Goal: Task Accomplishment & Management: Manage account settings

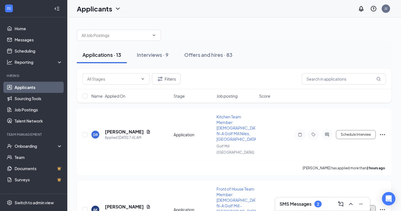
click at [358, 206] on button "Schedule Interview" at bounding box center [356, 210] width 40 height 9
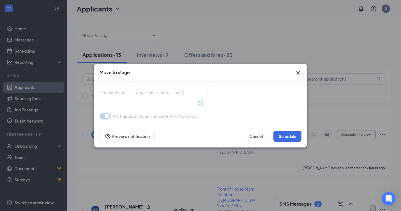
type input "Onsite Interview (next stage)"
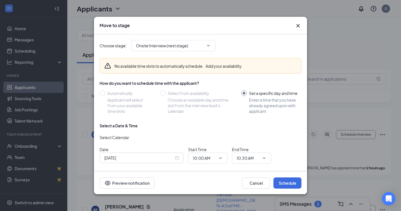
click at [297, 20] on div "Move to stage" at bounding box center [200, 26] width 213 height 18
click at [297, 24] on icon "Cross" at bounding box center [298, 25] width 7 height 7
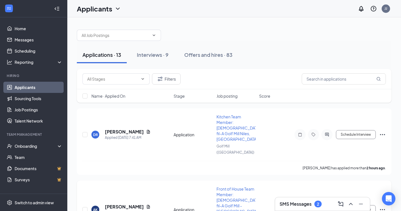
scroll to position [30, 0]
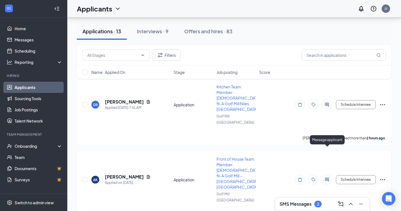
click at [326, 178] on icon "ActiveChat" at bounding box center [327, 180] width 4 height 4
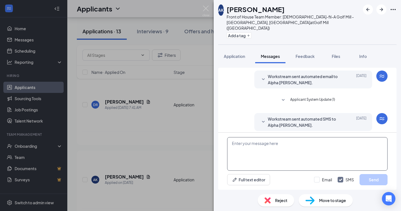
click at [287, 151] on textarea at bounding box center [307, 154] width 160 height 34
drag, startPoint x: 377, startPoint y: 148, endPoint x: 252, endPoint y: 129, distance: 126.2
click at [252, 129] on div "Workstream sent automated email to Alpha [PERSON_NAME]. [DATE] Hi [PERSON_NAME]…" at bounding box center [307, 129] width 178 height 122
type textarea "Hi Alpha, would you be able to come in for an interview [DATE] at 1:30pm?"
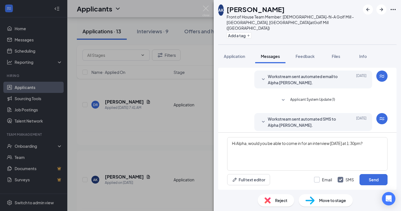
click at [317, 183] on input "Email" at bounding box center [323, 180] width 18 height 6
checkbox input "true"
click at [367, 183] on button "Send" at bounding box center [373, 179] width 28 height 11
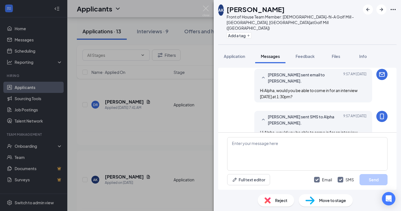
scroll to position [71, 0]
click at [174, 175] on div "AK Alpha [PERSON_NAME] Front of House Team Member: [DEMOGRAPHIC_DATA]-fil-A Gol…" at bounding box center [200, 105] width 401 height 211
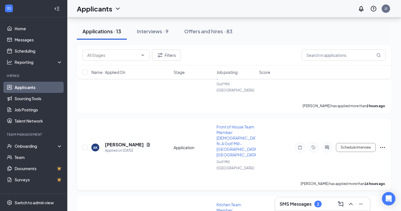
scroll to position [60, 0]
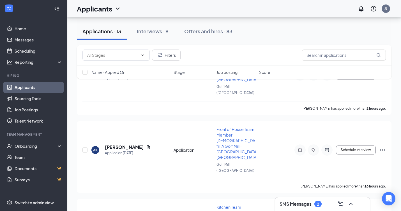
click at [307, 205] on h3 "SMS Messages" at bounding box center [296, 204] width 32 height 6
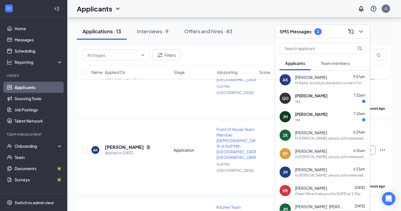
click at [320, 99] on div "Yes" at bounding box center [330, 101] width 70 height 5
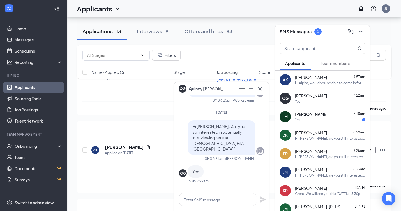
scroll to position [59, 0]
click at [209, 197] on textarea at bounding box center [218, 199] width 79 height 13
paste textarea "Hi Alpha, would you be able to come in for an interview [DATE] at 1:30pm?"
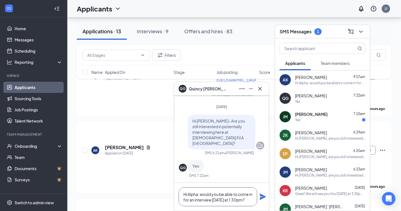
click at [198, 197] on textarea "Hi Alpha, would you be able to come in for an interview [DATE] at 1:30pm?" at bounding box center [218, 197] width 79 height 19
drag, startPoint x: 202, startPoint y: 195, endPoint x: 177, endPoint y: 194, distance: 25.3
click at [177, 194] on div "Hi Alpha, would you be able to come in for an interview [DATE] at 1:30pm?" at bounding box center [221, 197] width 95 height 28
click at [218, 202] on textarea "Would you be able to come in for an interview [DATE] at 1:30pm?" at bounding box center [218, 197] width 79 height 19
type textarea "Would you be able to come in for an interview [DATE] at 2:00pm?"
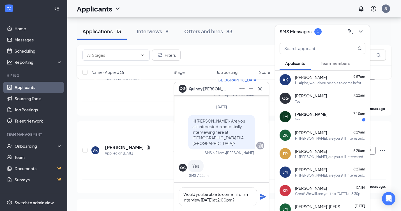
click at [260, 194] on icon "Plane" at bounding box center [263, 197] width 6 height 6
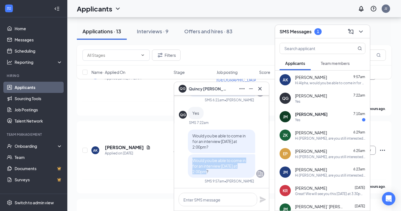
drag, startPoint x: 216, startPoint y: 174, endPoint x: 191, endPoint y: 161, distance: 28.2
click at [191, 161] on div "Would you be able to come in for an interview [DATE] at 2:00pm?" at bounding box center [221, 166] width 67 height 24
copy span "Would you be able to come in for an interview [DATE] at 2:00pm?"
click at [337, 125] on div "[PERSON_NAME] 7:10am Yes" at bounding box center [322, 117] width 95 height 19
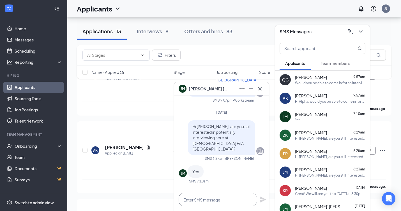
click at [202, 204] on textarea at bounding box center [218, 199] width 79 height 13
paste textarea "Would you be able to come in for an interview [DATE] at 2:00pm?"
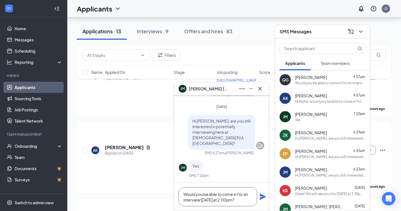
click at [225, 201] on textarea "Would you be able to come in for an interview [DATE] at 2:00pm?" at bounding box center [218, 197] width 79 height 19
type textarea "Would you be able to come in for an interview [DATE] at 2:30pm?"
click at [260, 201] on div "Would you be able to come in for an interview [DATE] at 2:30pm?" at bounding box center [221, 197] width 95 height 28
click at [262, 198] on icon "Plane" at bounding box center [263, 197] width 6 height 6
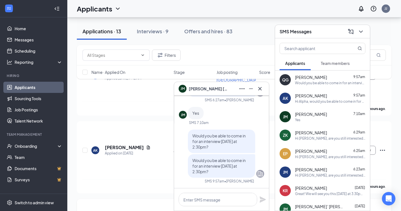
click at [363, 32] on icon "ChevronDown" at bounding box center [360, 31] width 7 height 7
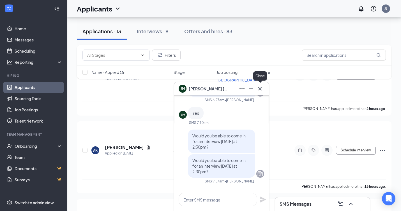
click at [259, 88] on icon "Cross" at bounding box center [259, 88] width 3 height 3
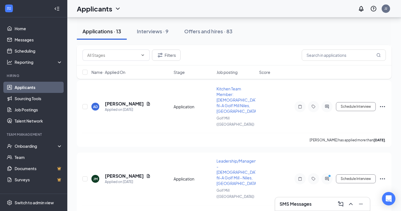
scroll to position [468, 0]
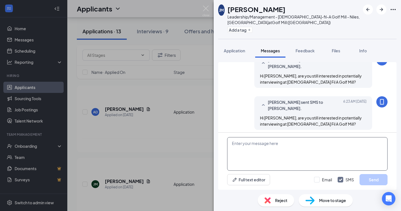
scroll to position [83, 0]
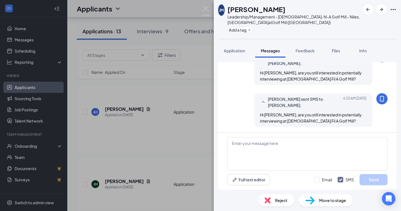
click at [146, 175] on div "[PERSON_NAME] Leadership/Management - [DEMOGRAPHIC_DATA]-fil-A Golf Mill - Nile…" at bounding box center [200, 105] width 401 height 211
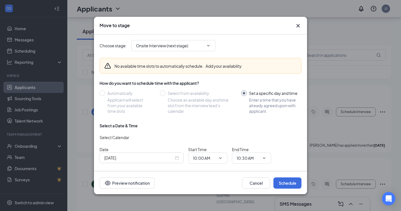
click at [296, 25] on icon "Cross" at bounding box center [298, 25] width 7 height 7
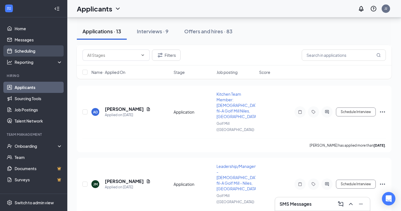
click at [28, 49] on link "Scheduling" at bounding box center [39, 50] width 48 height 11
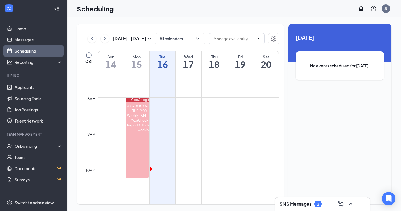
scroll to position [262, 0]
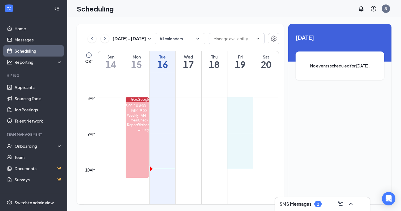
drag, startPoint x: 239, startPoint y: 97, endPoint x: 239, endPoint y: 163, distance: 65.6
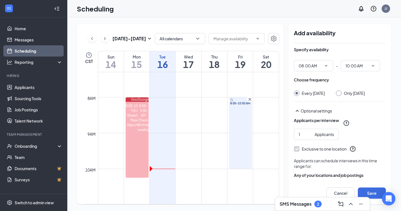
click at [336, 94] on input "Only [DATE]" at bounding box center [338, 93] width 4 height 4
radio input "true"
radio input "false"
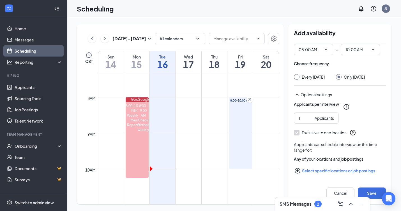
click at [318, 172] on button "Select specific locations or job postings" at bounding box center [340, 170] width 92 height 11
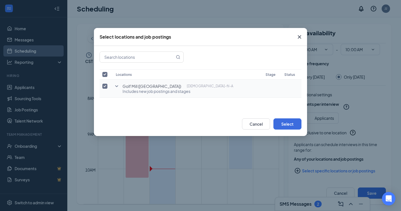
click at [116, 86] on icon "SmallChevronDown" at bounding box center [116, 86] width 7 height 7
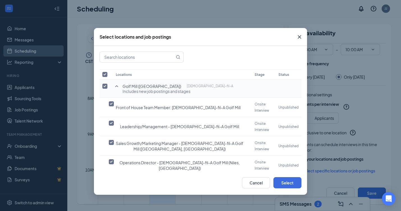
click at [103, 74] on input "checkbox" at bounding box center [104, 74] width 5 height 5
checkbox input "false"
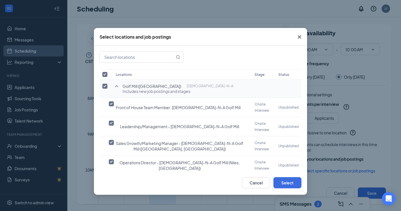
checkbox input "false"
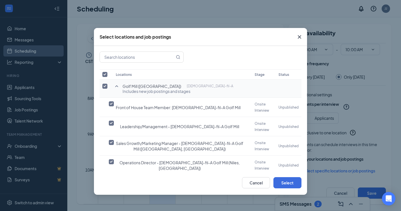
checkbox input "false"
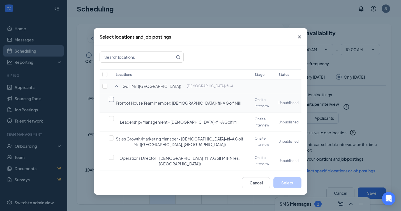
click at [112, 102] on input "checkbox" at bounding box center [111, 99] width 5 height 5
checkbox input "false"
checkbox input "true"
click at [112, 117] on input "checkbox" at bounding box center [111, 118] width 5 height 5
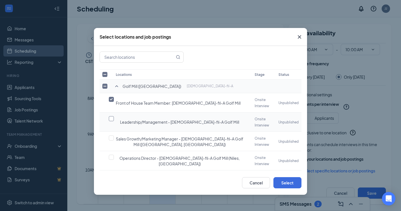
checkbox input "true"
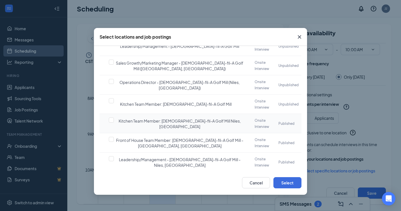
scroll to position [0, 0]
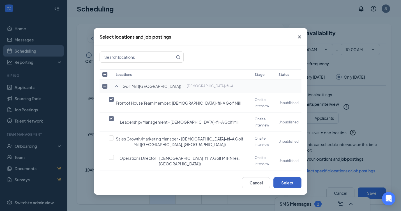
click at [292, 181] on button "Select" at bounding box center [287, 182] width 28 height 11
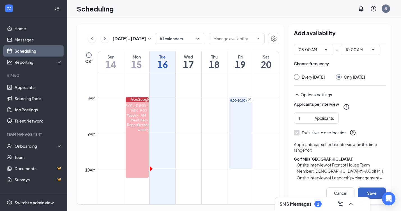
click at [374, 193] on button "Save" at bounding box center [372, 193] width 28 height 11
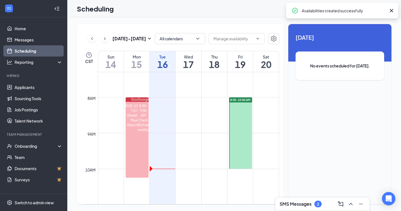
click at [304, 203] on h3 "SMS Messages" at bounding box center [296, 204] width 32 height 6
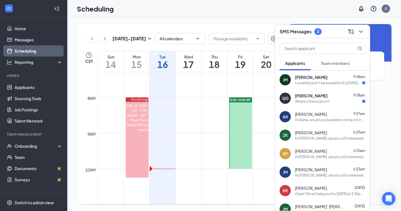
click at [318, 100] on div "Where's the location?" at bounding box center [312, 101] width 34 height 5
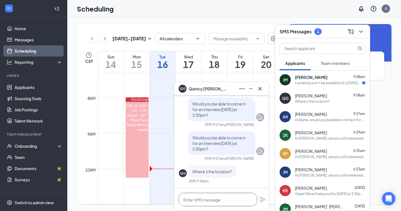
click at [202, 199] on textarea at bounding box center [218, 199] width 79 height 13
type textarea "T"
type textarea "D"
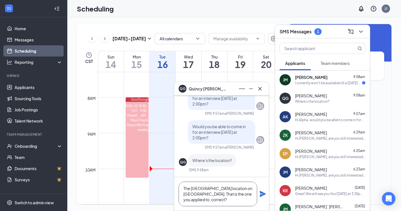
type textarea "The [GEOGRAPHIC_DATA] location on [GEOGRAPHIC_DATA]. That is the one you applie…"
click at [262, 194] on icon "Plane" at bounding box center [263, 194] width 6 height 6
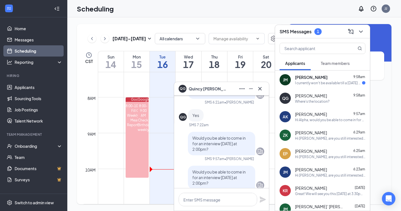
scroll to position [0, 0]
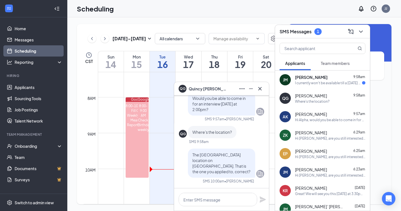
click at [311, 83] on div "I currently won't be available till a [DATE] at any time" at bounding box center [328, 83] width 67 height 5
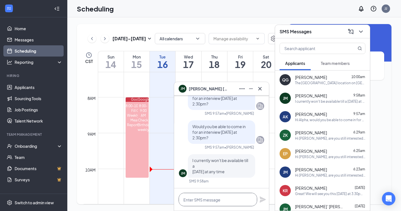
click at [192, 202] on textarea at bounding box center [218, 199] width 79 height 13
type textarea "Can you come in at 4:30pm?"
click at [261, 199] on icon "Plane" at bounding box center [263, 200] width 6 height 6
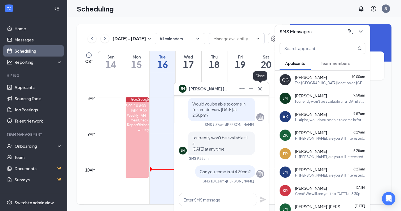
click at [259, 87] on icon "Cross" at bounding box center [260, 89] width 7 height 7
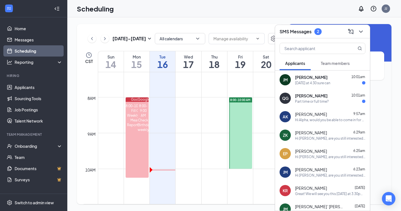
click at [336, 104] on div "QG [PERSON_NAME] 10:01am Part time or full time?" at bounding box center [322, 98] width 95 height 19
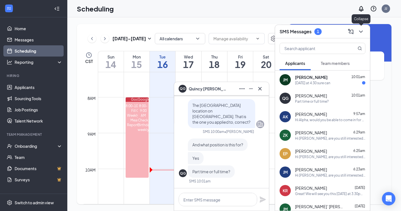
click at [361, 32] on icon "ChevronDown" at bounding box center [361, 32] width 4 height 2
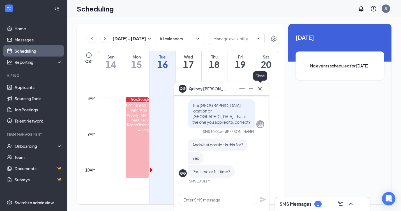
click at [259, 87] on icon "Cross" at bounding box center [260, 89] width 7 height 7
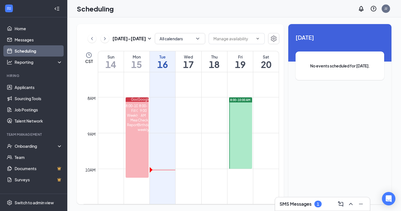
click at [31, 52] on link "Scheduling" at bounding box center [39, 50] width 48 height 11
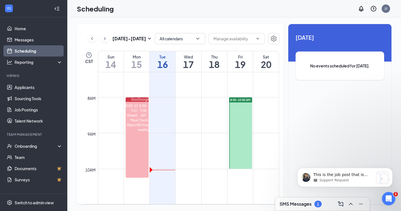
click at [319, 206] on div "1" at bounding box center [318, 204] width 2 height 5
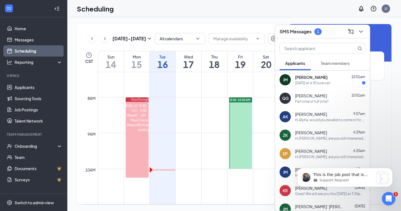
click at [327, 99] on div "Part time or full time?" at bounding box center [312, 101] width 34 height 5
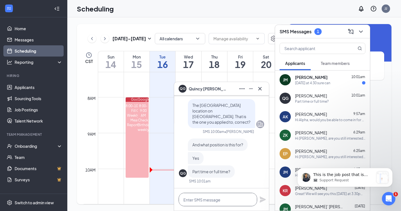
click at [199, 198] on textarea at bounding box center [218, 199] width 79 height 13
type textarea "We ae"
click at [361, 29] on icon "ChevronDown" at bounding box center [360, 31] width 7 height 7
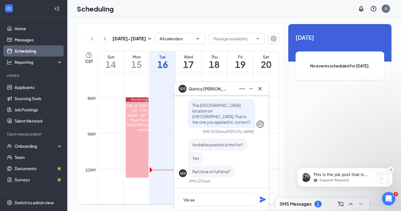
click at [392, 171] on icon "Dismiss notification" at bounding box center [390, 169] width 3 height 3
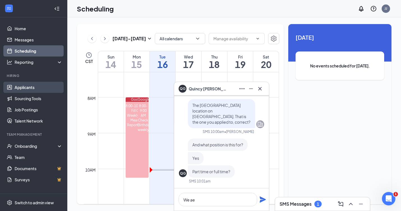
click at [34, 86] on link "Applicants" at bounding box center [39, 87] width 48 height 11
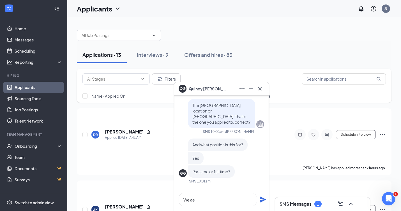
click at [262, 91] on icon "Cross" at bounding box center [260, 89] width 7 height 7
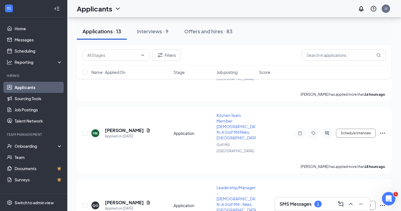
scroll to position [144, 0]
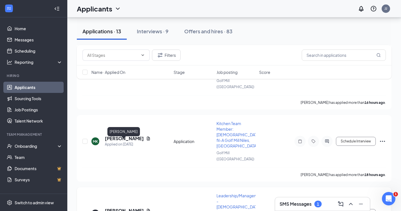
click at [114, 208] on h5 "[PERSON_NAME]" at bounding box center [124, 211] width 39 height 6
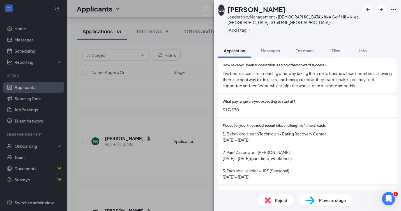
scroll to position [467, 0]
click at [271, 52] on span "Messages" at bounding box center [270, 50] width 19 height 5
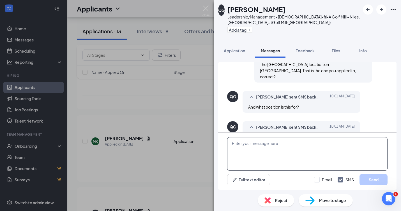
click at [251, 146] on textarea at bounding box center [307, 154] width 160 height 34
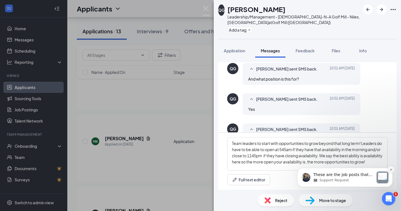
click at [390, 171] on icon "Dismiss notification" at bounding box center [390, 169] width 3 height 3
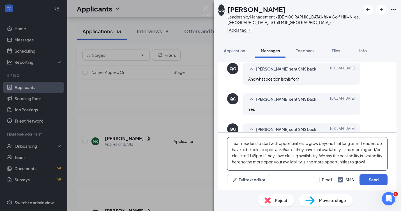
drag, startPoint x: 346, startPoint y: 164, endPoint x: 371, endPoint y: 165, distance: 25.0
click at [371, 165] on textarea "Team leaders to start with opportunities to grow beyond that long term! Leaders…" at bounding box center [307, 154] width 160 height 34
click at [243, 168] on textarea "Team leaders to start with opportunities to grow beyond that long term! Leaders…" at bounding box center [307, 154] width 160 height 34
type textarea "Team leaders to start with opportunities to grow beyond that long term! Leaders…"
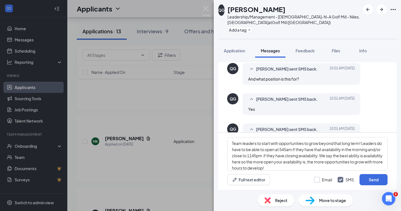
click at [316, 179] on input "Email" at bounding box center [323, 180] width 18 height 6
checkbox input "true"
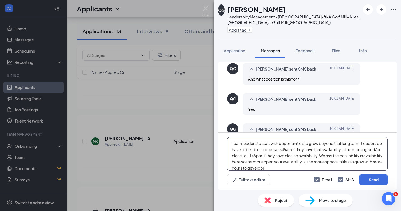
click at [296, 166] on textarea "Team leaders to start with opportunities to grow beyond that long term! Leaders…" at bounding box center [307, 154] width 160 height 34
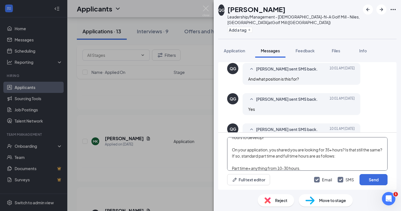
scroll to position [37, 0]
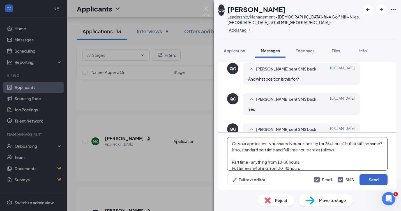
type textarea "Team leaders to start with opportunities to grow beyond that long term! Leaders…"
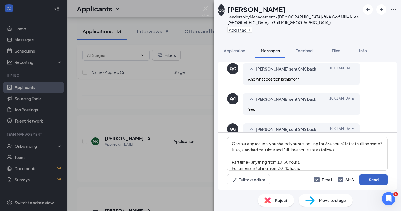
click at [381, 177] on button "Send" at bounding box center [373, 179] width 28 height 11
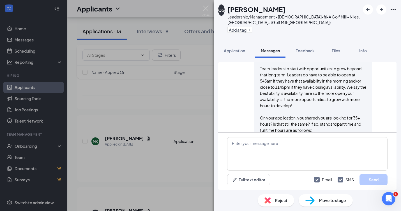
scroll to position [530, 0]
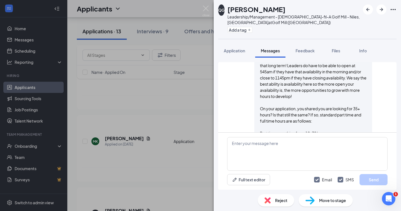
click at [155, 171] on div "QG [PERSON_NAME] Leadership/Management - [DEMOGRAPHIC_DATA]-fil-A Golf Mill - N…" at bounding box center [200, 105] width 401 height 211
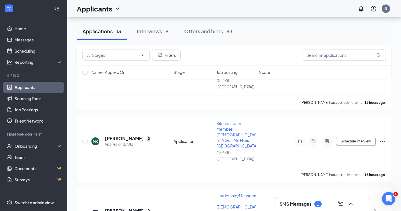
click at [297, 199] on div "SMS Messages 1" at bounding box center [322, 204] width 95 height 13
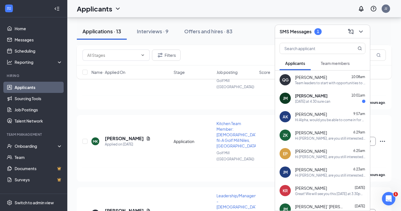
click at [330, 103] on div "[DATE] at 4:30 sure can" at bounding box center [312, 101] width 35 height 5
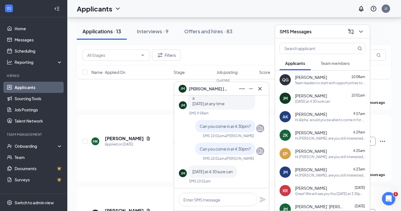
click at [360, 33] on icon "ChevronDown" at bounding box center [360, 31] width 7 height 7
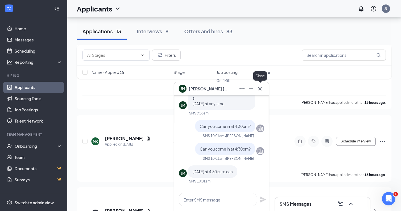
click at [263, 91] on icon "Cross" at bounding box center [260, 89] width 7 height 7
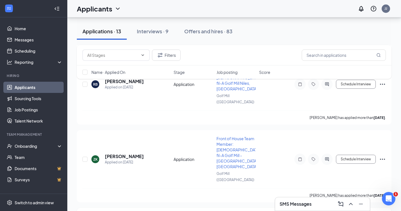
scroll to position [357, 0]
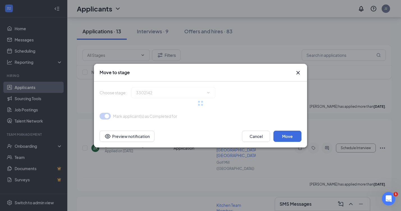
type input "Onsite Interview (next stage)"
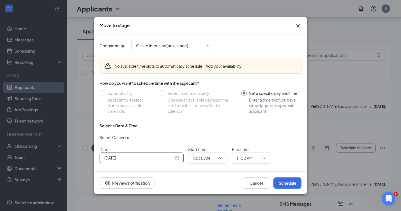
click at [171, 158] on input "[DATE]" at bounding box center [139, 158] width 70 height 6
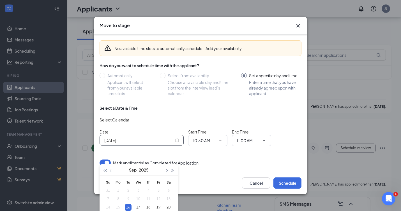
scroll to position [394, 0]
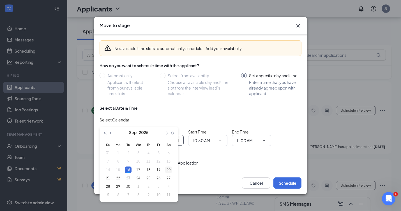
type input "[DATE]"
click at [169, 171] on div "20" at bounding box center [168, 170] width 7 height 7
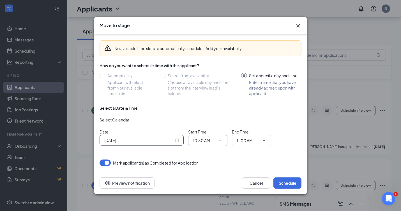
click at [204, 141] on input "10:30 AM" at bounding box center [204, 141] width 23 height 6
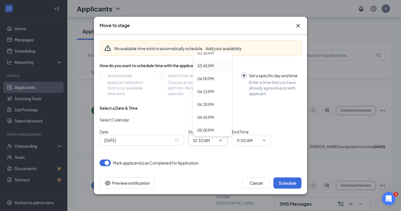
scroll to position [807, 0]
click at [208, 105] on div "04:30 PM" at bounding box center [205, 103] width 17 height 6
type input "04:30 PM"
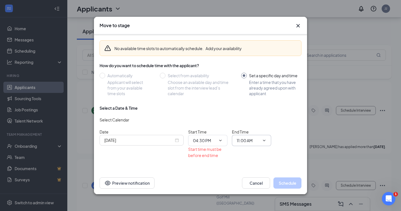
click at [267, 143] on span "11:00 AM" at bounding box center [251, 140] width 39 height 11
click at [243, 140] on input "11:00 AM" at bounding box center [248, 141] width 23 height 6
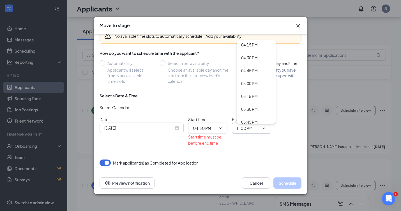
scroll to position [840, 0]
click at [250, 83] on div "05:00 PM" at bounding box center [249, 83] width 17 height 6
type input "05:00 PM"
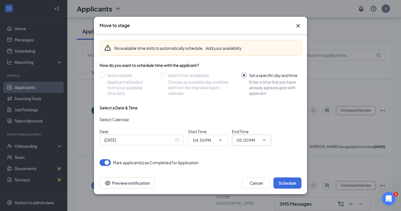
scroll to position [18, 0]
click at [300, 181] on button "Schedule" at bounding box center [287, 183] width 28 height 11
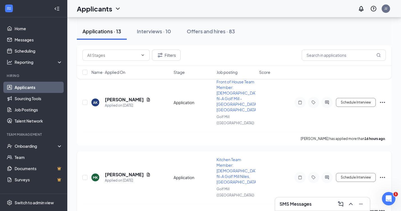
scroll to position [0, 0]
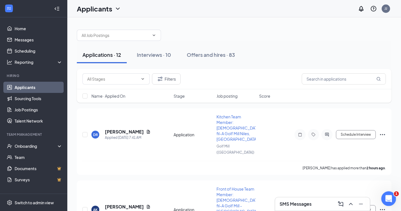
click at [390, 203] on div "Open Intercom Messenger" at bounding box center [387, 198] width 19 height 19
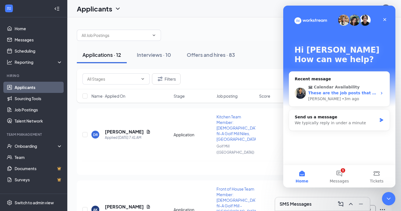
click at [348, 101] on div "[PERSON_NAME] • 3m ago" at bounding box center [342, 99] width 69 height 6
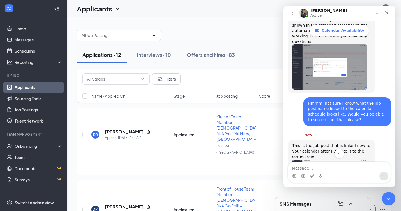
scroll to position [1999, 0]
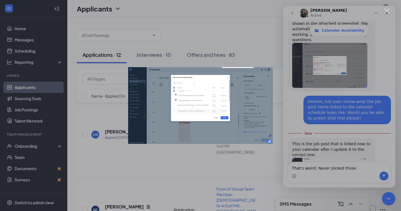
scroll to position [0, 0]
click at [331, 147] on div "Intercom messenger" at bounding box center [200, 105] width 401 height 211
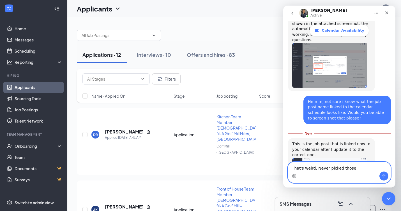
click at [357, 170] on textarea "That's weird. Never picked those" at bounding box center [339, 167] width 103 height 10
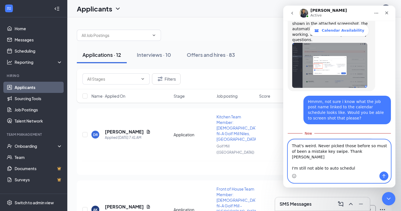
type textarea "That's weird. Never picked those before so must of been a mistake key swipe. Th…"
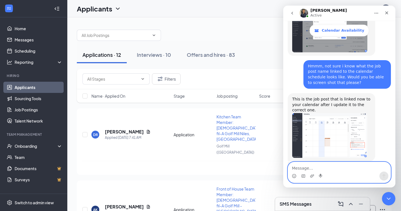
scroll to position [2036, 0]
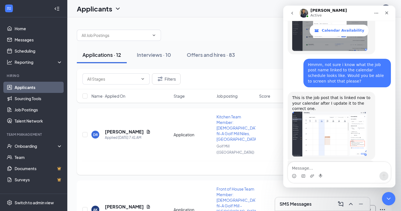
click at [218, 161] on div "[PERSON_NAME] has applied more than 2 hours ago ." at bounding box center [233, 168] width 303 height 14
click at [388, 11] on icon "Close" at bounding box center [386, 13] width 4 height 4
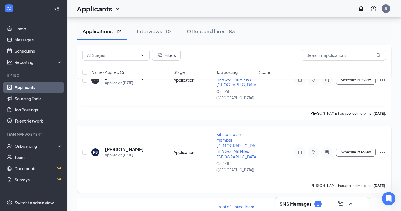
scroll to position [2057, 0]
click at [35, 50] on link "Scheduling" at bounding box center [39, 50] width 48 height 11
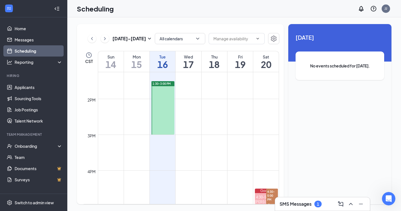
scroll to position [474, 0]
click at [163, 106] on div at bounding box center [162, 110] width 23 height 54
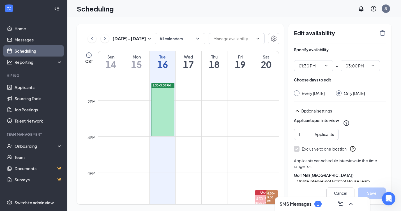
scroll to position [50, 0]
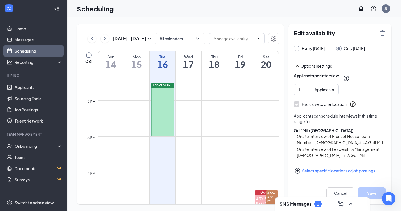
click at [336, 173] on button "Select specific locations or job postings" at bounding box center [340, 170] width 92 height 11
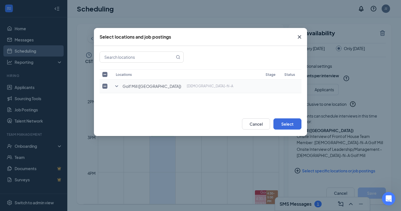
click at [107, 83] on td at bounding box center [106, 87] width 13 height 14
click at [103, 86] on input "checkbox" at bounding box center [104, 86] width 5 height 5
checkbox input "true"
click at [115, 87] on icon "SmallChevronDown" at bounding box center [116, 86] width 7 height 7
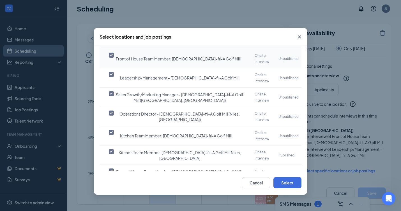
scroll to position [0, 0]
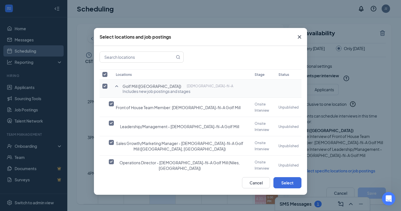
click at [106, 74] on input "checkbox" at bounding box center [104, 74] width 5 height 5
checkbox input "false"
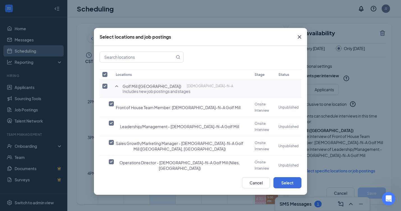
checkbox input "false"
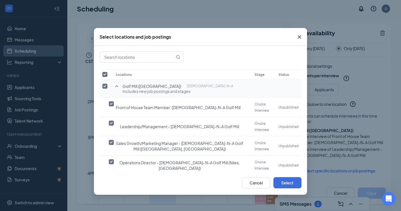
checkbox input "false"
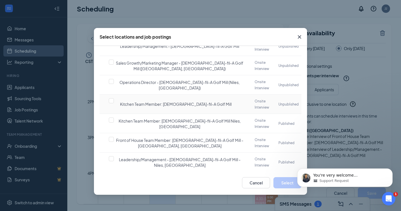
scroll to position [2063, 0]
click at [112, 137] on input "checkbox" at bounding box center [111, 139] width 5 height 5
checkbox input "false"
checkbox input "true"
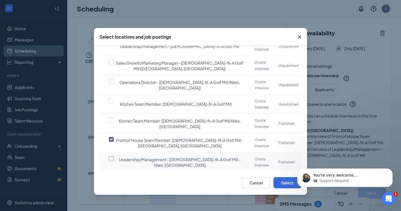
click at [111, 156] on input "checkbox" at bounding box center [111, 158] width 5 height 5
checkbox input "true"
click at [285, 181] on button "Select" at bounding box center [287, 182] width 28 height 11
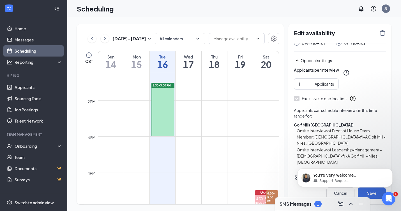
click at [368, 189] on body "You're very welcome [PERSON_NAME]. May I know the name of the applicant you're …" at bounding box center [345, 176] width 108 height 35
click at [370, 193] on body "You're very welcome [PERSON_NAME]. May I know the name of the applicant you're …" at bounding box center [345, 176] width 108 height 35
click at [373, 194] on html "You're very welcome [PERSON_NAME]. May I know the name of the applicant you're …" at bounding box center [345, 176] width 112 height 39
click at [376, 198] on button "Save" at bounding box center [372, 193] width 28 height 11
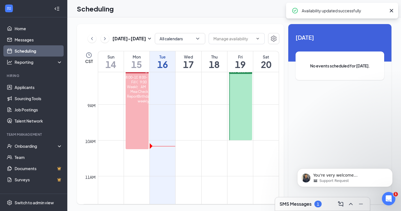
scroll to position [276, 0]
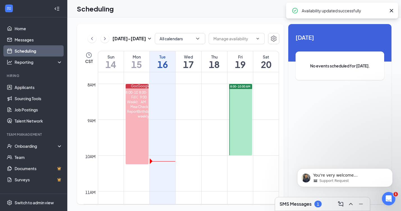
click at [242, 131] on div at bounding box center [240, 119] width 23 height 71
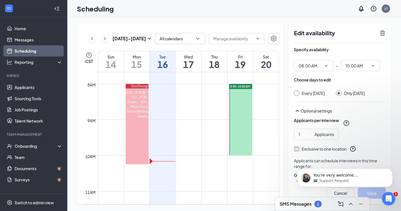
scroll to position [45, 0]
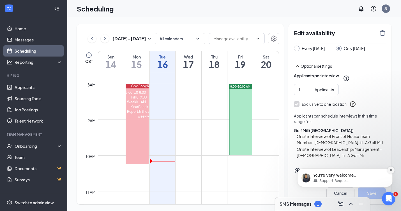
click at [389, 171] on icon "Dismiss notification" at bounding box center [390, 170] width 3 height 3
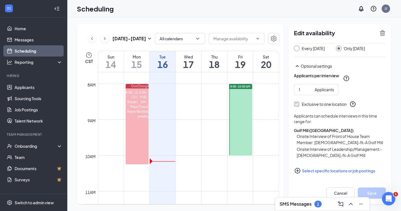
click at [336, 172] on button "Select specific locations or job postings" at bounding box center [340, 170] width 92 height 11
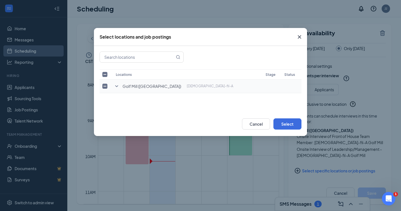
click at [120, 87] on icon "SmallChevronDown" at bounding box center [116, 86] width 7 height 7
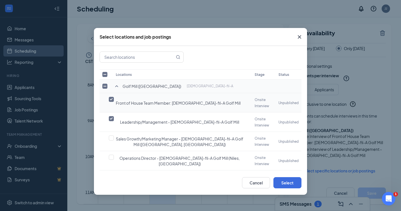
click at [112, 99] on input "checkbox" at bounding box center [111, 99] width 5 height 5
checkbox input "false"
click at [111, 118] on input "checkbox" at bounding box center [111, 118] width 5 height 5
checkbox input "true"
checkbox input "false"
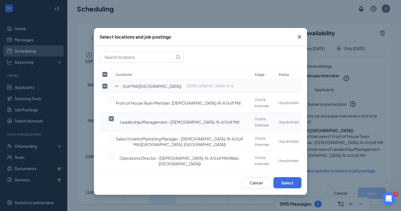
checkbox input "false"
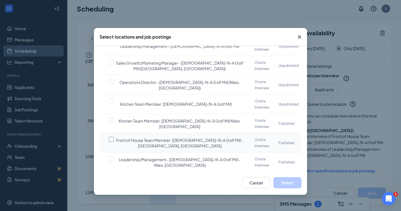
click at [113, 137] on input "checkbox" at bounding box center [111, 139] width 5 height 5
checkbox input "false"
checkbox input "true"
click at [112, 156] on input "checkbox" at bounding box center [111, 158] width 5 height 5
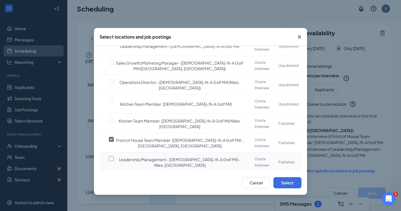
checkbox input "true"
click at [293, 183] on button "Select" at bounding box center [287, 182] width 28 height 11
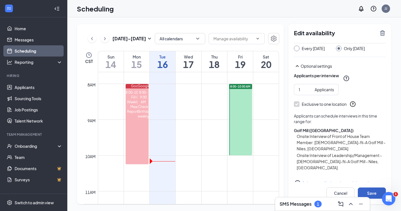
click at [373, 192] on button "Save" at bounding box center [372, 193] width 28 height 11
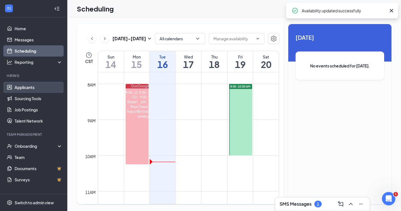
click at [26, 86] on link "Applicants" at bounding box center [39, 87] width 48 height 11
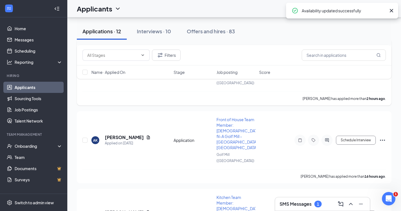
scroll to position [70, 0]
click at [348, 136] on button "Schedule Interview" at bounding box center [356, 140] width 40 height 9
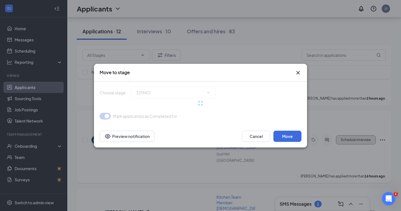
type input "Onsite Interview (next stage)"
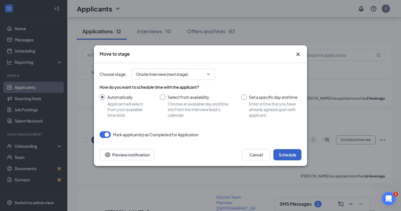
click at [289, 155] on button "Schedule" at bounding box center [287, 154] width 28 height 11
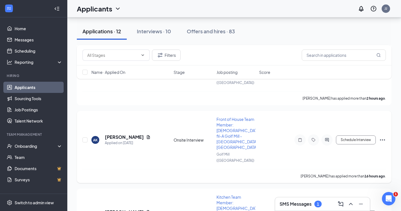
click at [383, 137] on icon "Ellipses" at bounding box center [382, 140] width 7 height 7
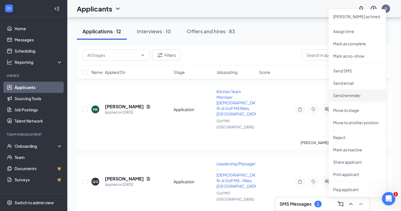
scroll to position [176, 0]
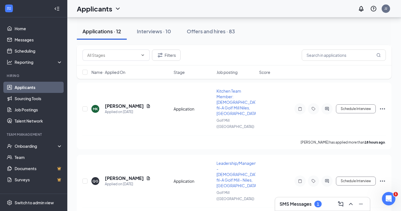
click at [306, 203] on h3 "SMS Messages" at bounding box center [296, 204] width 32 height 6
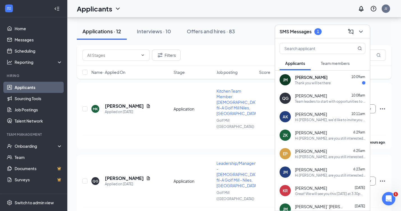
click at [324, 89] on div "[PERSON_NAME] 10:09am Thank you will be there" at bounding box center [322, 80] width 95 height 19
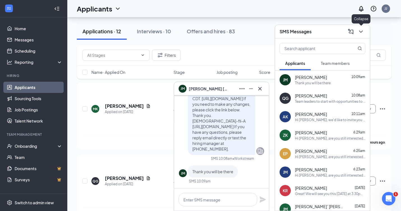
click at [359, 33] on icon "ChevronDown" at bounding box center [360, 31] width 7 height 7
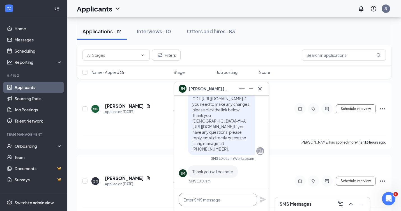
click at [206, 206] on textarea at bounding box center [218, 199] width 79 height 13
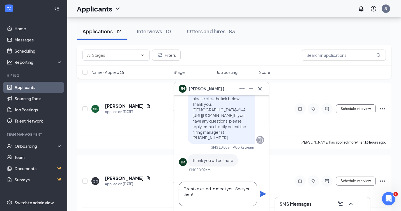
type textarea "Great- excited to meet you. See you then!"
click at [263, 199] on div "Great- excited to meet you. See you then!" at bounding box center [221, 194] width 95 height 34
click at [263, 197] on icon "Plane" at bounding box center [262, 194] width 7 height 7
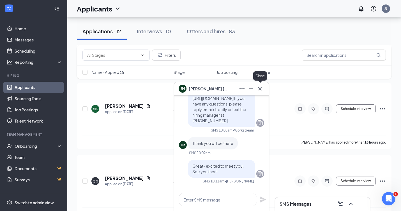
click at [261, 90] on icon "Cross" at bounding box center [259, 88] width 3 height 3
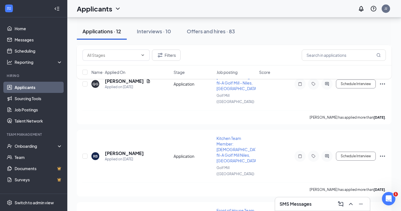
scroll to position [274, 0]
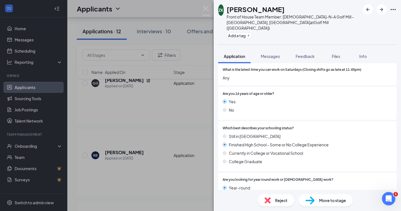
scroll to position [346, 0]
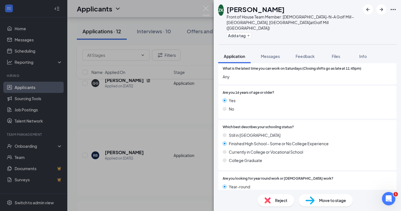
click at [331, 202] on span "Move to stage" at bounding box center [332, 201] width 27 height 6
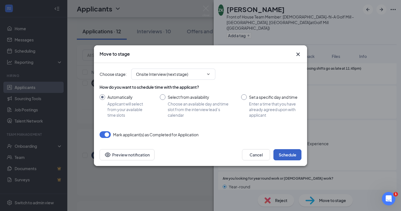
click at [291, 151] on button "Schedule" at bounding box center [287, 154] width 28 height 11
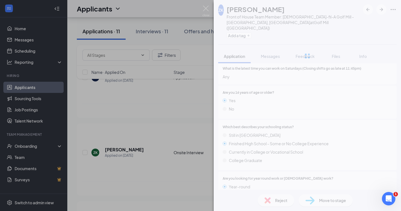
click at [184, 172] on div "ZK [PERSON_NAME] Front of House Team Member: [DEMOGRAPHIC_DATA]-fil-A Golf Mill…" at bounding box center [200, 105] width 401 height 211
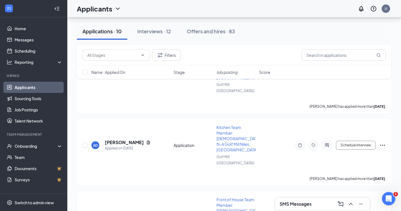
scroll to position [315, 0]
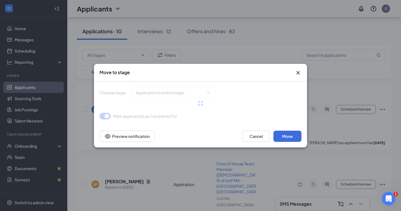
type input "Onsite Interview (next stage)"
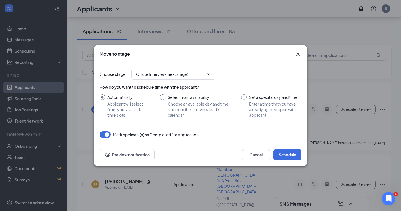
scroll to position [2085, 0]
click at [287, 152] on button "Schedule" at bounding box center [287, 154] width 28 height 11
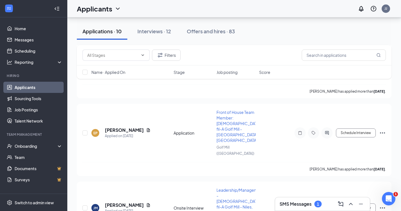
scroll to position [375, 0]
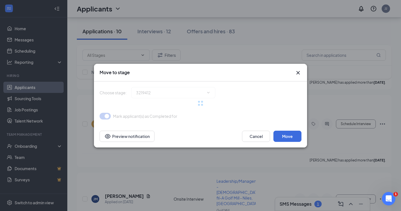
type input "Onsite Interview (next stage)"
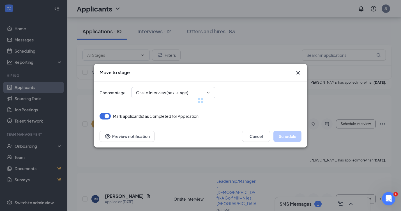
scroll to position [2085, 0]
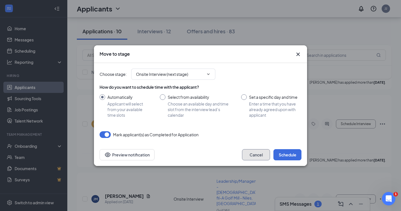
click at [257, 151] on button "Cancel" at bounding box center [256, 154] width 28 height 11
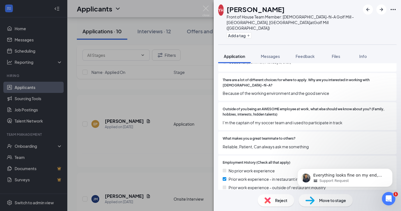
scroll to position [480, 0]
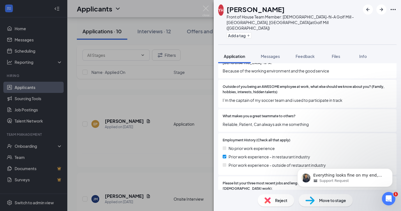
click at [144, 160] on div "YH [PERSON_NAME] Front of House Team Member: [DEMOGRAPHIC_DATA]-fil-A Golf Mill…" at bounding box center [200, 105] width 401 height 211
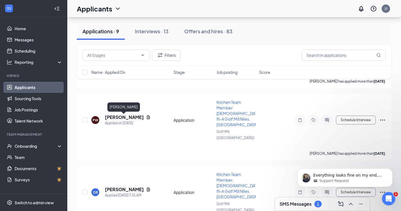
scroll to position [604, 0]
click at [318, 205] on div "2" at bounding box center [318, 204] width 2 height 5
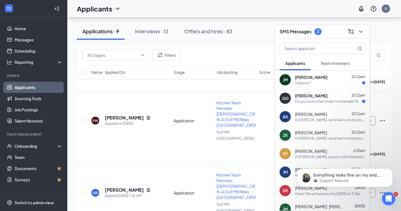
click at [321, 106] on div "QG [PERSON_NAME] 10:12am Do you have other times for interview? Because I would…" at bounding box center [322, 98] width 95 height 19
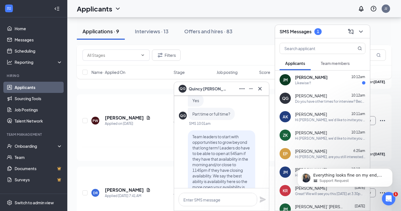
scroll to position [-275, 0]
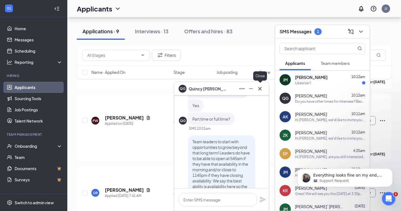
click at [262, 88] on icon "Cross" at bounding box center [260, 89] width 7 height 7
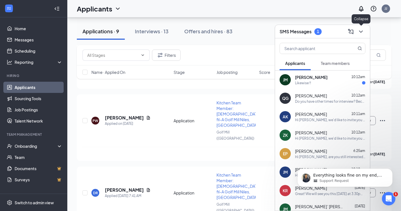
click at [361, 33] on icon "ChevronDown" at bounding box center [360, 31] width 7 height 7
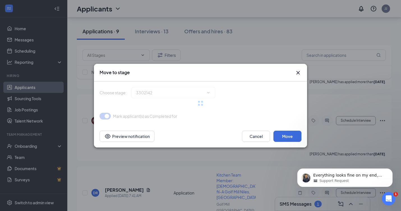
type input "Onsite Interview (next stage)"
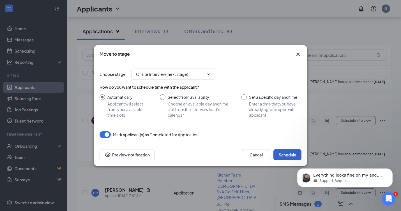
click at [288, 157] on button "Schedule" at bounding box center [287, 154] width 28 height 11
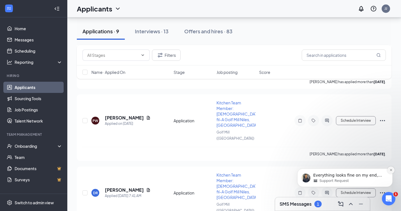
click at [392, 172] on button "Dismiss notification" at bounding box center [390, 170] width 7 height 7
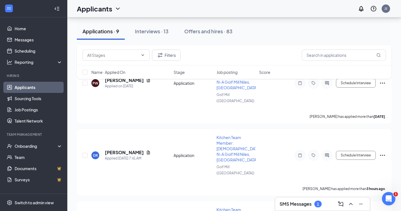
scroll to position [642, 0]
click at [319, 208] on div "SMS Messages 1" at bounding box center [323, 204] width 86 height 9
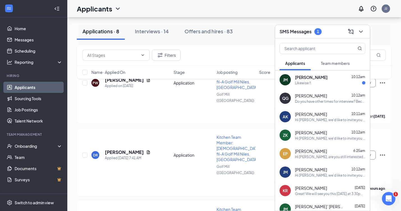
click at [336, 76] on div "[PERSON_NAME] 10:12am" at bounding box center [330, 78] width 70 height 6
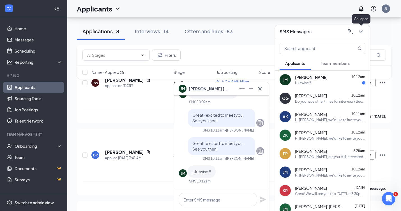
click at [362, 31] on icon "ChevronDown" at bounding box center [361, 32] width 4 height 2
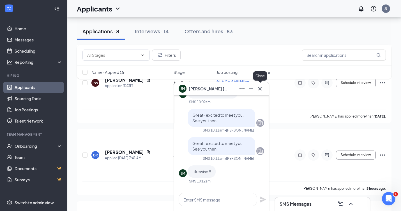
click at [259, 88] on icon "Cross" at bounding box center [259, 88] width 3 height 3
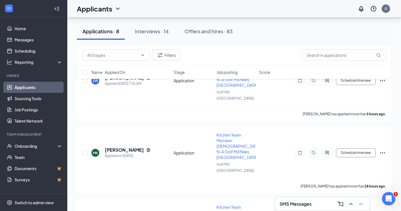
scroll to position [717, 0]
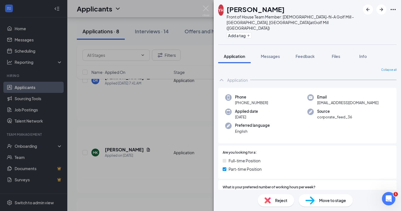
click at [183, 196] on div "YH [PERSON_NAME] Front of House Team Member: [DEMOGRAPHIC_DATA]-fil-A Golf Mill…" at bounding box center [200, 105] width 401 height 211
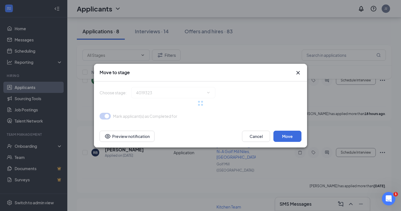
type input "Onsite Interview (next stage)"
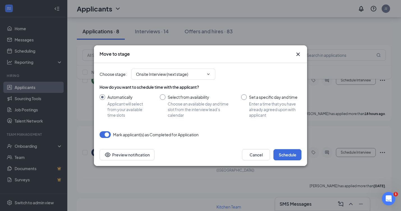
click at [298, 56] on icon "Cross" at bounding box center [298, 54] width 7 height 7
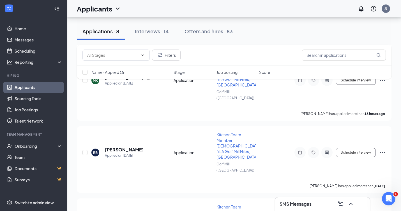
type input "Onsite Interview (next stage)"
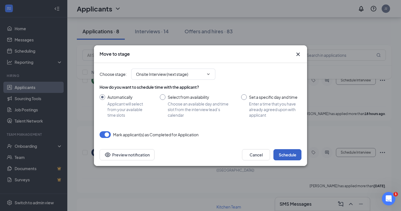
click at [289, 150] on button "Schedule" at bounding box center [287, 154] width 28 height 11
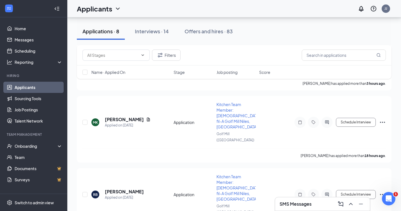
scroll to position [670, 0]
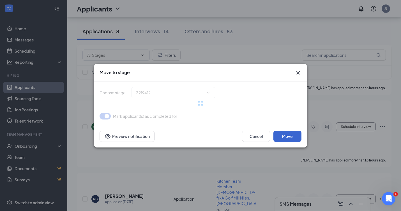
type input "Onsite Interview (next stage)"
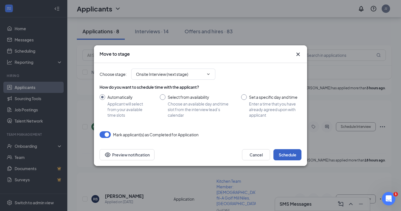
click at [292, 154] on button "Schedule" at bounding box center [287, 154] width 28 height 11
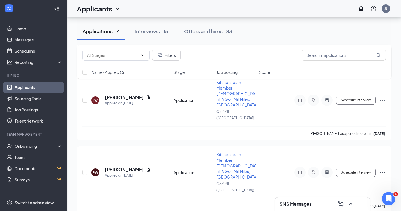
scroll to position [318, 0]
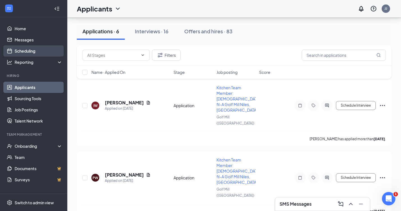
click at [31, 52] on link "Scheduling" at bounding box center [39, 50] width 48 height 11
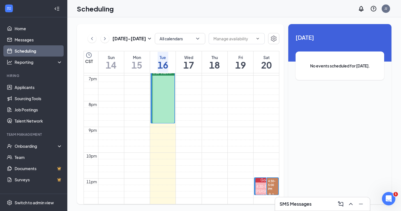
scroll to position [532, 0]
drag, startPoint x: 194, startPoint y: 114, endPoint x: 194, endPoint y: 147, distance: 32.8
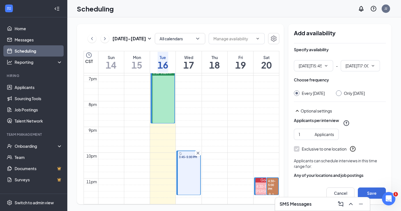
type input "03:45 PM"
type input "05:00 PM"
click at [325, 66] on icon "ChevronDown" at bounding box center [326, 66] width 4 height 4
click at [309, 66] on input "03:45 PM" at bounding box center [310, 66] width 23 height 6
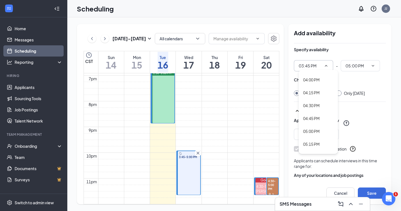
scroll to position [818, 0]
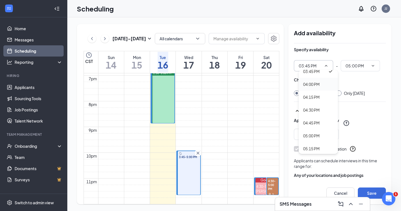
click at [311, 86] on div "04:00 PM" at bounding box center [311, 84] width 17 height 6
type input "04:00 PM"
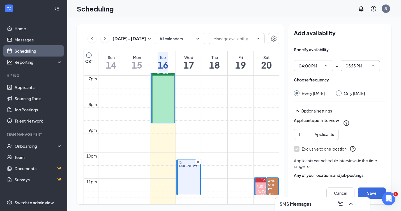
click at [361, 67] on input "05:15 PM" at bounding box center [356, 66] width 23 height 6
click at [363, 120] on div "05:00 PM" at bounding box center [358, 119] width 17 height 6
type input "05:00 PM"
click at [340, 92] on input "Only [DATE]" at bounding box center [338, 93] width 4 height 4
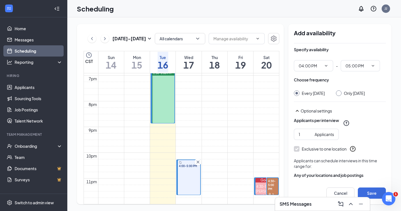
radio input "true"
radio input "false"
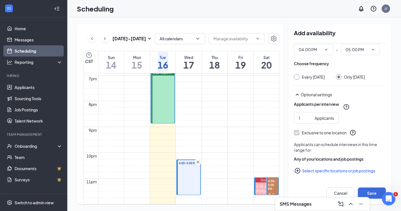
click at [327, 172] on button "Select specific locations or job postings" at bounding box center [340, 170] width 92 height 11
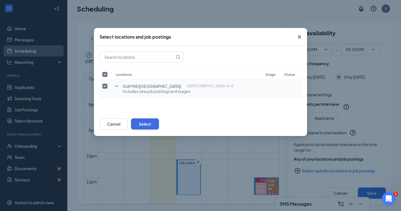
click at [119, 85] on icon "SmallChevronDown" at bounding box center [116, 86] width 7 height 7
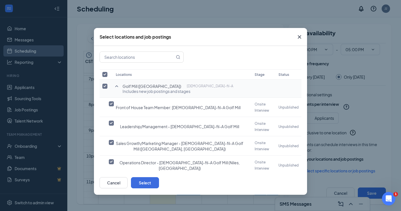
click at [102, 70] on th at bounding box center [106, 75] width 13 height 10
click at [103, 73] on input "checkbox" at bounding box center [104, 74] width 5 height 5
checkbox input "false"
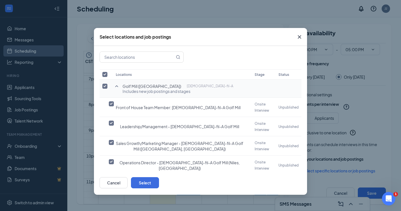
checkbox input "false"
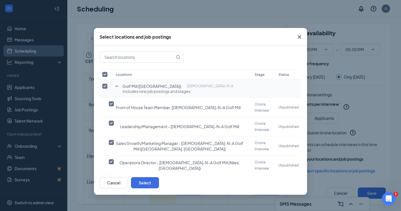
checkbox input "false"
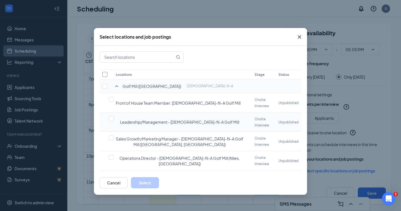
scroll to position [76, 0]
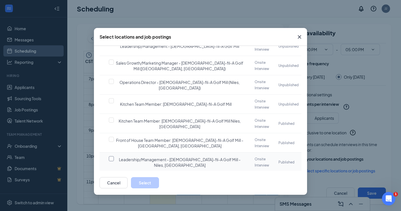
click at [112, 156] on input "checkbox" at bounding box center [111, 158] width 5 height 5
checkbox input "false"
checkbox input "true"
click at [111, 137] on input "checkbox" at bounding box center [111, 139] width 5 height 5
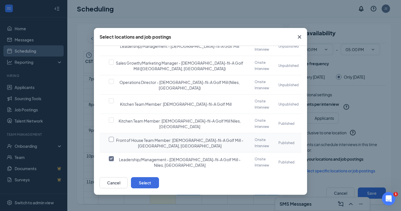
checkbox input "true"
click at [159, 183] on button "Select" at bounding box center [145, 182] width 28 height 11
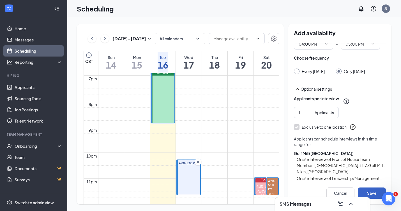
click at [372, 192] on button "Save" at bounding box center [372, 193] width 28 height 11
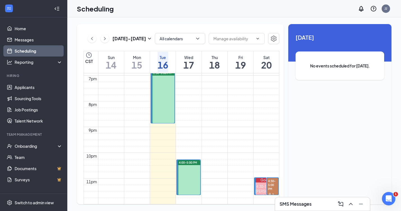
scroll to position [2096, 0]
